Goal: Use online tool/utility: Utilize a website feature to perform a specific function

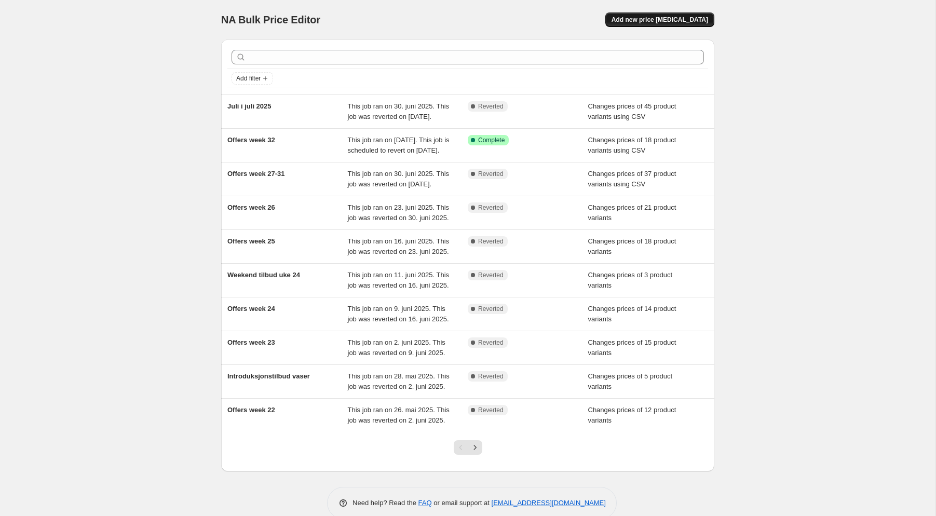
click at [667, 19] on span "Add new price [MEDICAL_DATA]" at bounding box center [660, 20] width 97 height 8
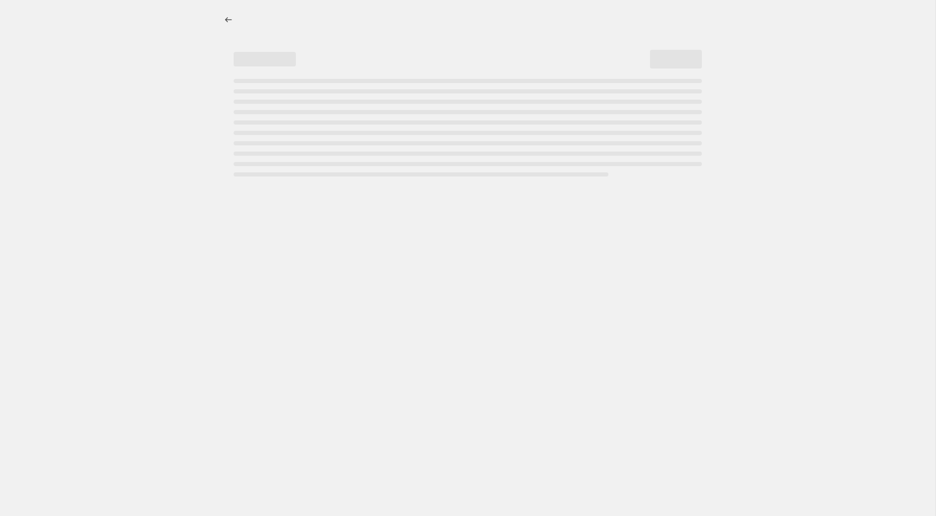
select select "percentage"
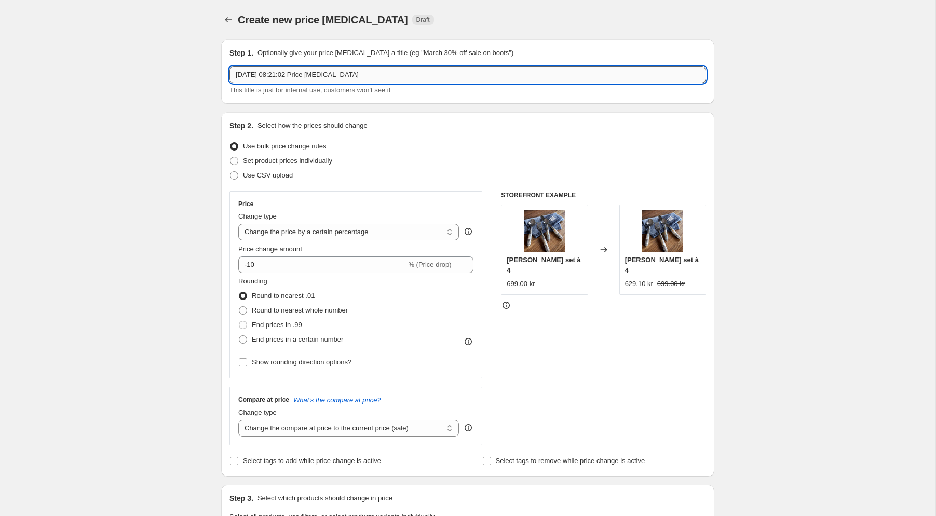
click at [386, 78] on input "[DATE] 08:21:02 Price [MEDICAL_DATA]" at bounding box center [468, 74] width 477 height 17
drag, startPoint x: 363, startPoint y: 72, endPoint x: -76, endPoint y: 5, distance: 444.0
click at [230, 66] on input "[DATE] 08:21:02 Price [MEDICAL_DATA]" at bounding box center [468, 74] width 477 height 17
type input "Offers week 33"
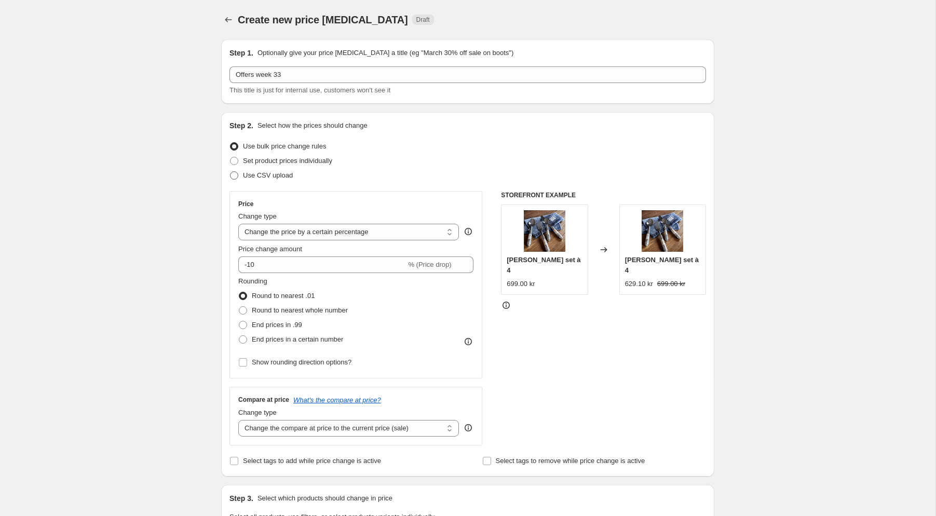
click at [237, 175] on span at bounding box center [234, 175] width 8 height 8
click at [231, 172] on input "Use CSV upload" at bounding box center [230, 171] width 1 height 1
radio input "true"
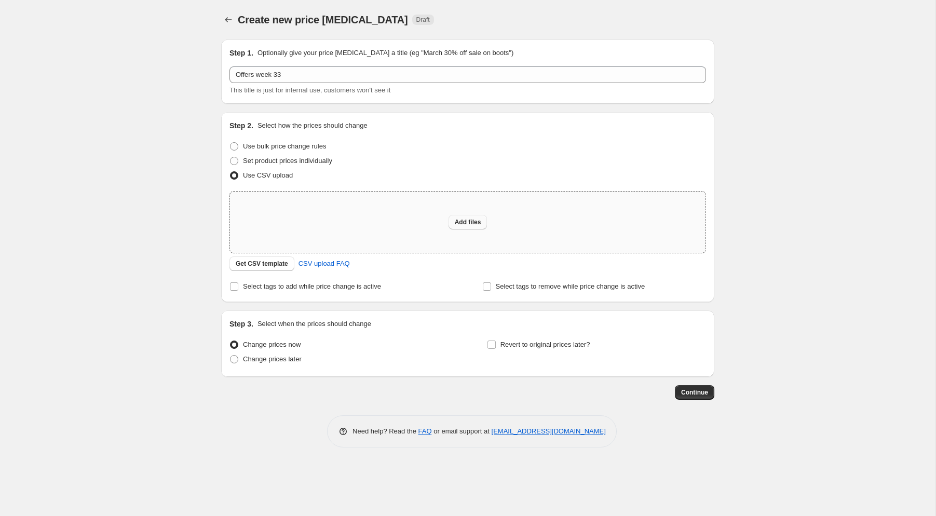
click at [466, 221] on span "Add files" at bounding box center [468, 222] width 26 height 8
type input "C:\fakepath\Offers 33 SE.numbers"
click at [471, 221] on span "Add files" at bounding box center [468, 222] width 26 height 8
type input "C:\fakepath\Offers 33 SE.csv"
click at [479, 224] on span "Add files" at bounding box center [468, 222] width 26 height 8
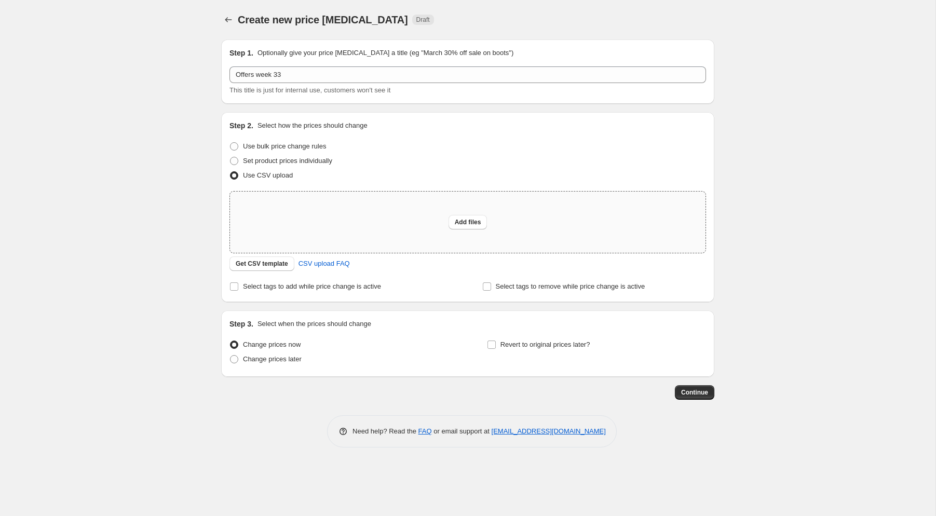
type input "C:\fakepath\Offers 33 SE .csv"
